Goal: Task Accomplishment & Management: Complete application form

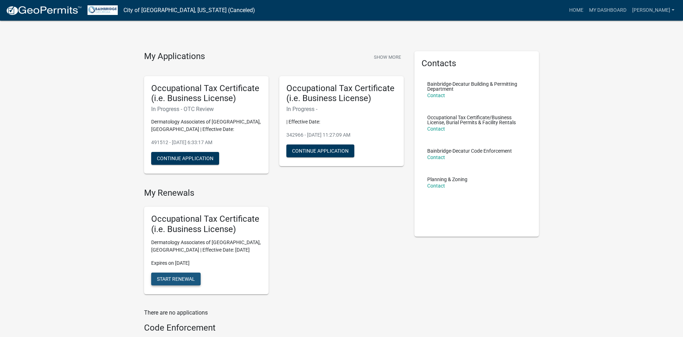
click at [183, 280] on span "Start Renewal" at bounding box center [176, 279] width 38 height 6
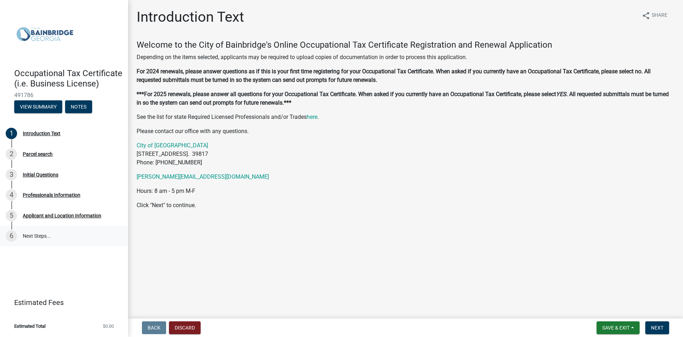
click at [38, 236] on link "6 Next Steps..." at bounding box center [64, 236] width 128 height 21
click at [42, 213] on div "Applicant and Location Information" at bounding box center [62, 215] width 79 height 5
click at [36, 105] on button "View Summary" at bounding box center [38, 106] width 48 height 13
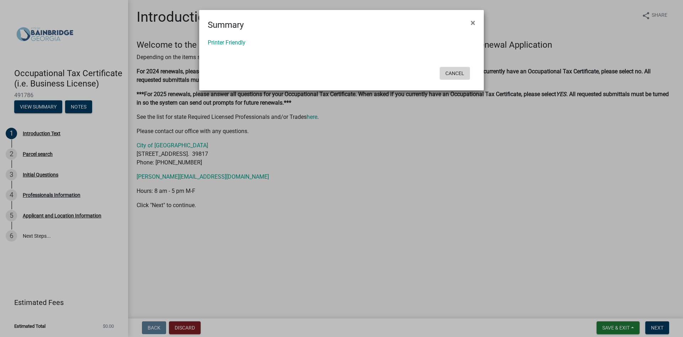
click at [450, 76] on button "Cancel" at bounding box center [454, 73] width 30 height 13
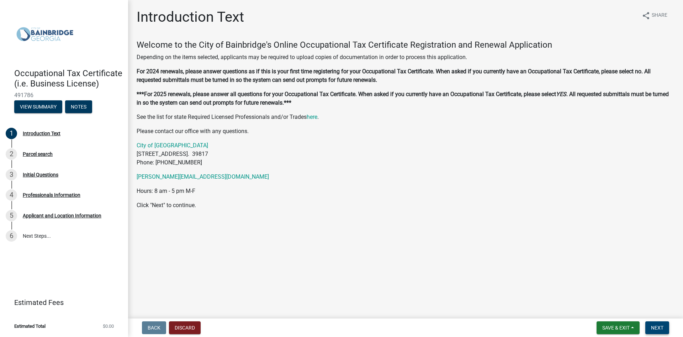
click at [661, 329] on span "Next" at bounding box center [657, 328] width 12 height 6
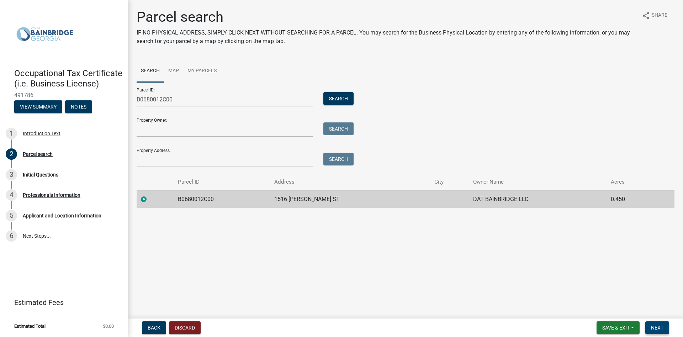
click at [657, 327] on span "Next" at bounding box center [657, 328] width 12 height 6
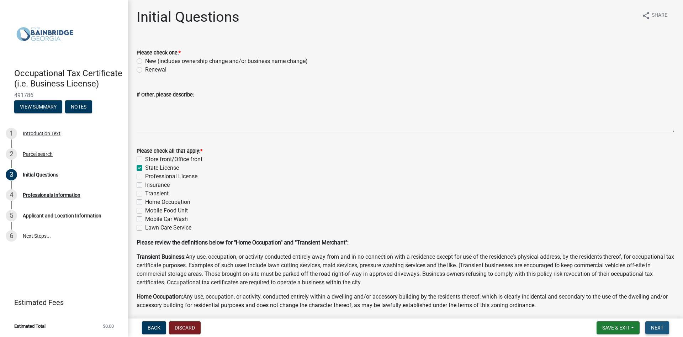
click at [657, 326] on span "Next" at bounding box center [657, 328] width 12 height 6
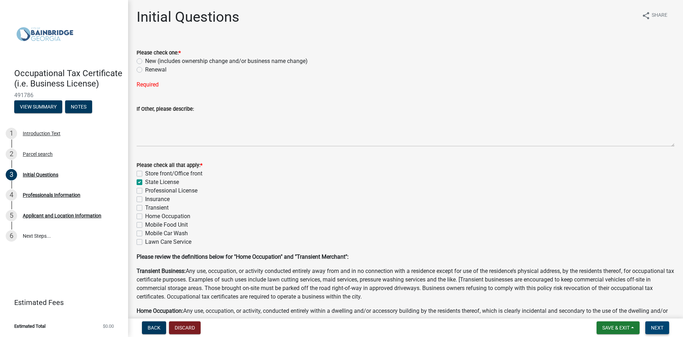
click at [657, 326] on span "Next" at bounding box center [657, 328] width 12 height 6
click at [192, 327] on button "Discard" at bounding box center [185, 327] width 32 height 13
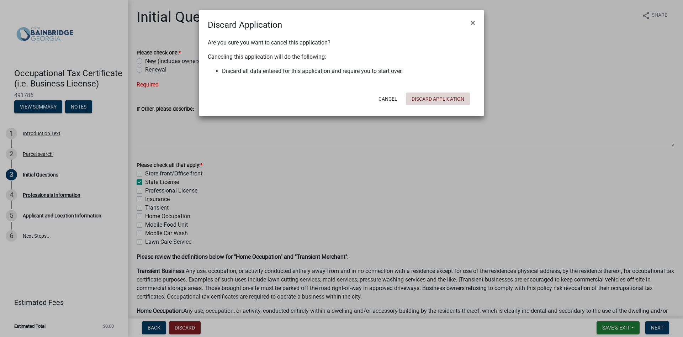
click at [442, 95] on button "Discard Application" at bounding box center [438, 98] width 64 height 13
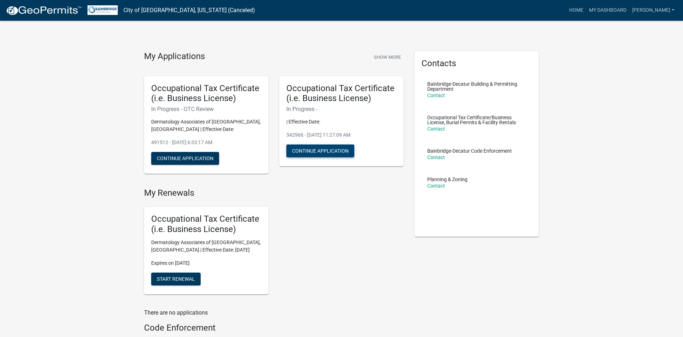
click at [328, 149] on button "Continue Application" at bounding box center [320, 150] width 68 height 13
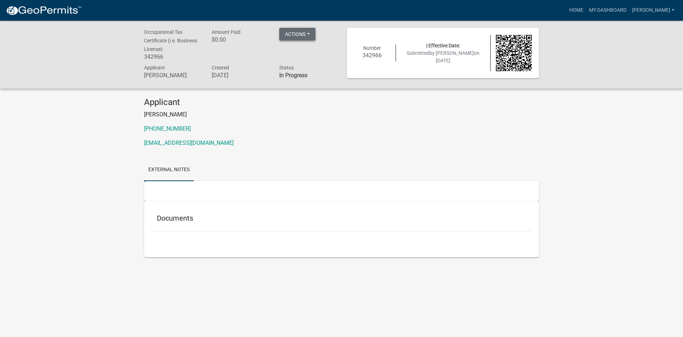
click at [309, 32] on button "Actions" at bounding box center [297, 34] width 36 height 13
click at [314, 138] on div "Applicant [PERSON_NAME] [PHONE_NUMBER] [EMAIL_ADDRESS][DOMAIN_NAME]" at bounding box center [341, 125] width 405 height 56
click at [47, 11] on img at bounding box center [44, 10] width 76 height 11
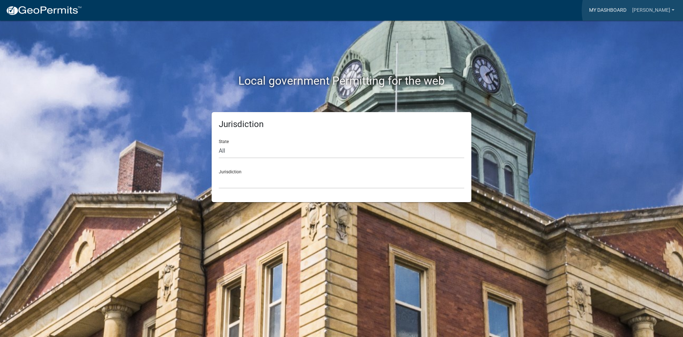
click at [629, 10] on link "My Dashboard" at bounding box center [607, 11] width 43 height 14
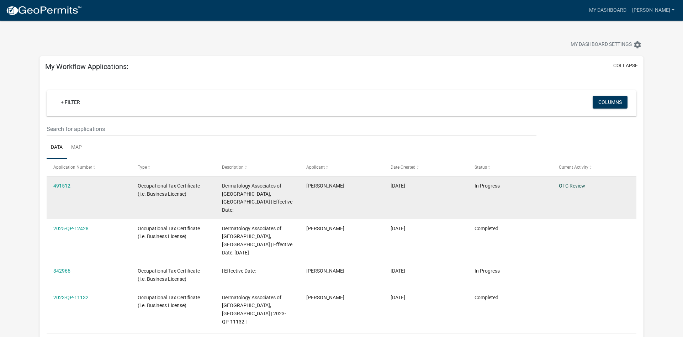
click at [576, 183] on link "OTC Review" at bounding box center [571, 186] width 26 height 6
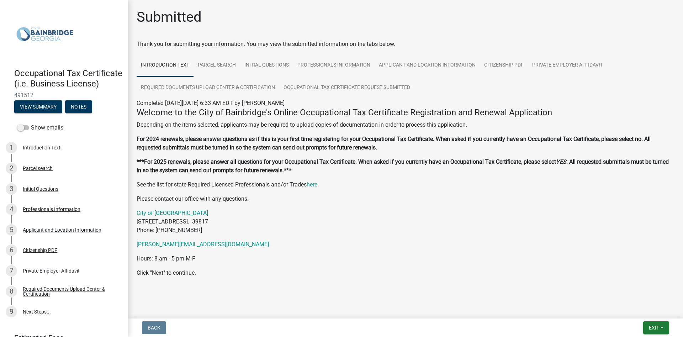
scroll to position [4, 0]
